Goal: Transaction & Acquisition: Obtain resource

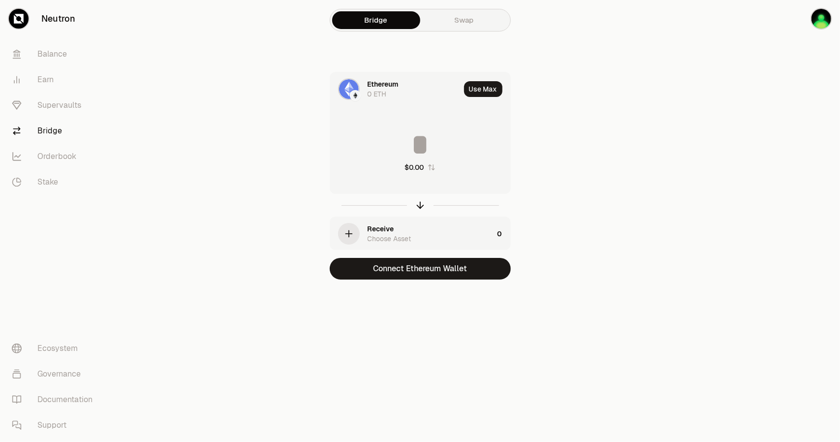
click at [645, 232] on main "Bridge Swap Ethereum 0 ETH Use Max $0.00 Receive Choose Asset 0 Connect Ethereu…" at bounding box center [475, 159] width 730 height 319
click at [65, 59] on link "Balance" at bounding box center [55, 54] width 102 height 26
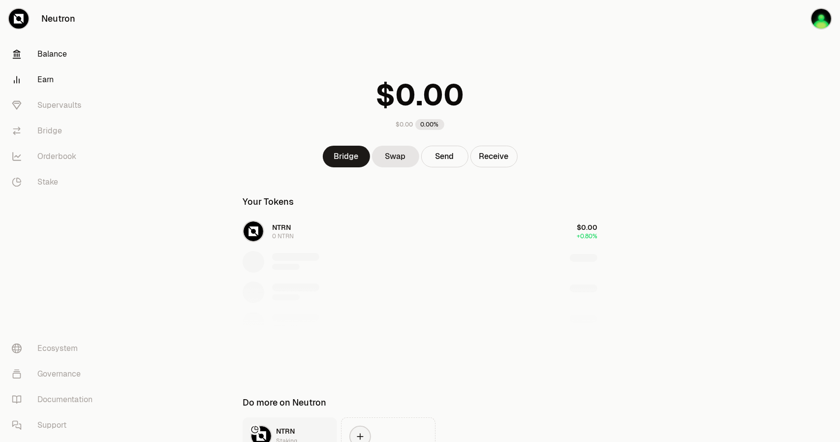
click at [61, 74] on link "Earn" at bounding box center [55, 80] width 102 height 26
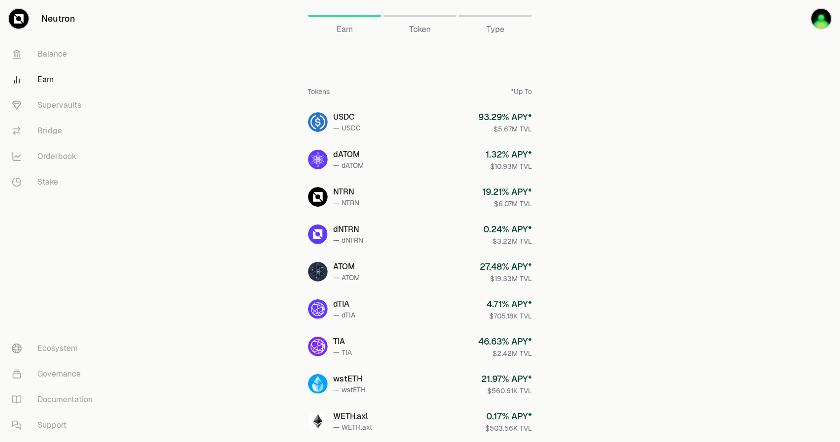
click at [36, 79] on link "Earn" at bounding box center [55, 80] width 102 height 26
click at [520, 91] on div "*Up To" at bounding box center [521, 92] width 21 height 10
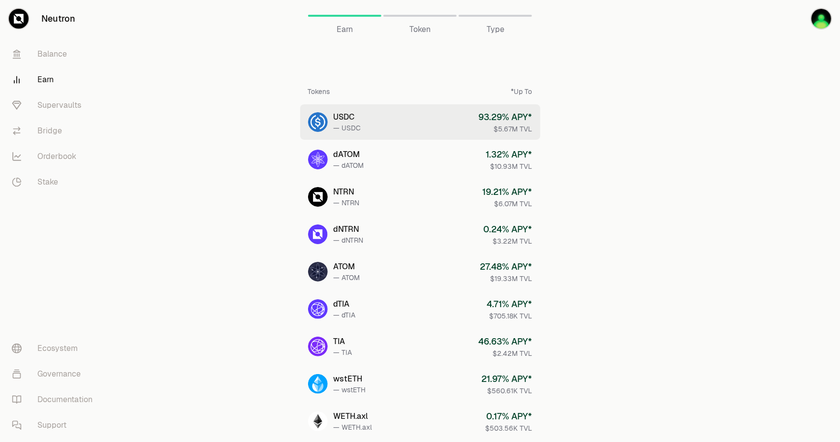
click at [420, 112] on link "USDC — USDC 93.29 % APY* $5.67M TVL" at bounding box center [420, 121] width 240 height 35
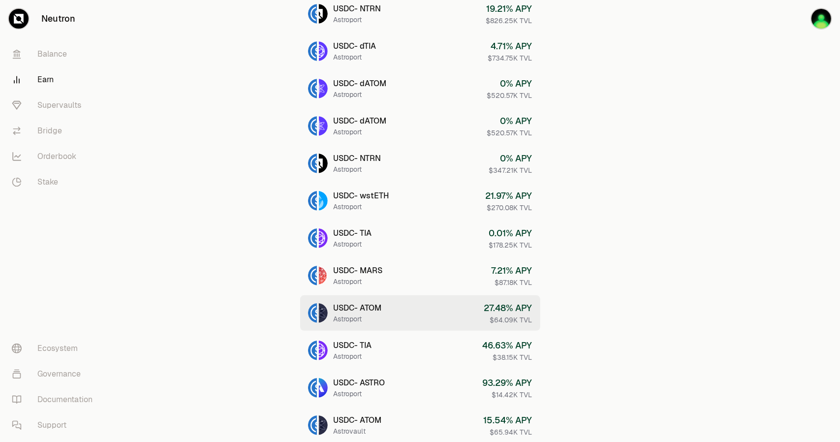
scroll to position [326, 0]
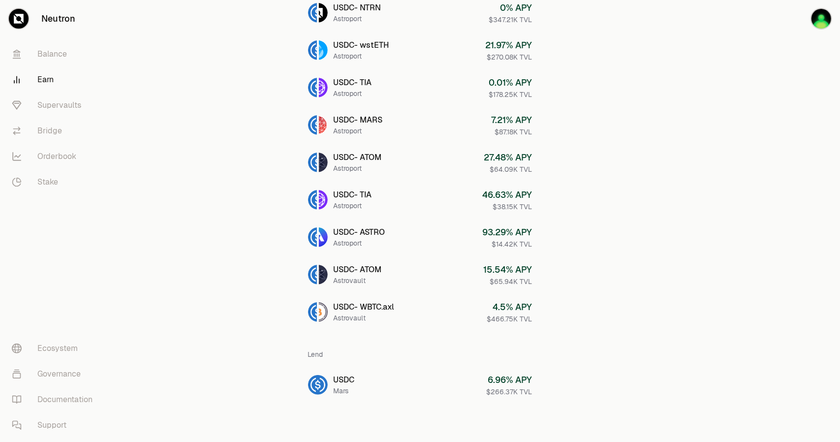
click at [228, 219] on main "USDC Earn USDC Type Provide Liquidity Lending Provide liquidity USDC - dATOM As…" at bounding box center [475, 57] width 730 height 767
click at [71, 104] on link "Supervaults" at bounding box center [55, 105] width 102 height 26
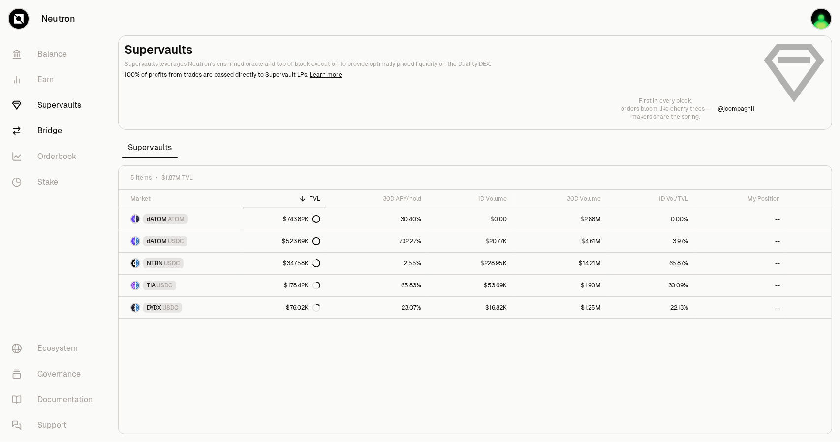
click at [60, 130] on link "Bridge" at bounding box center [55, 131] width 102 height 26
